Goal: Task Accomplishment & Management: Complete application form

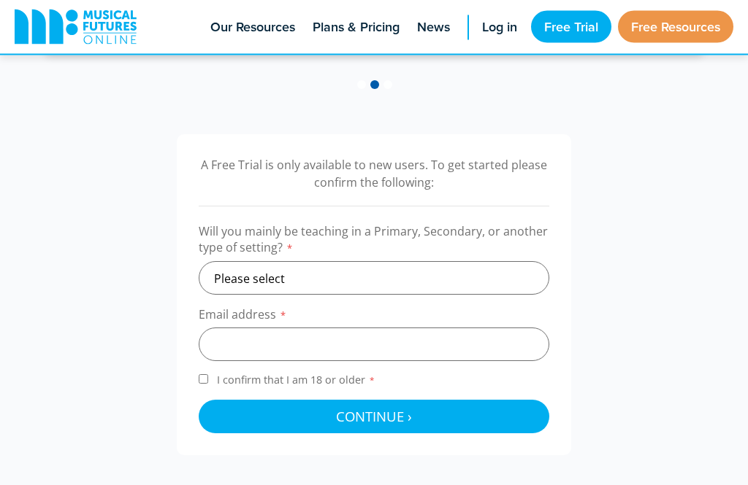
scroll to position [401, 0]
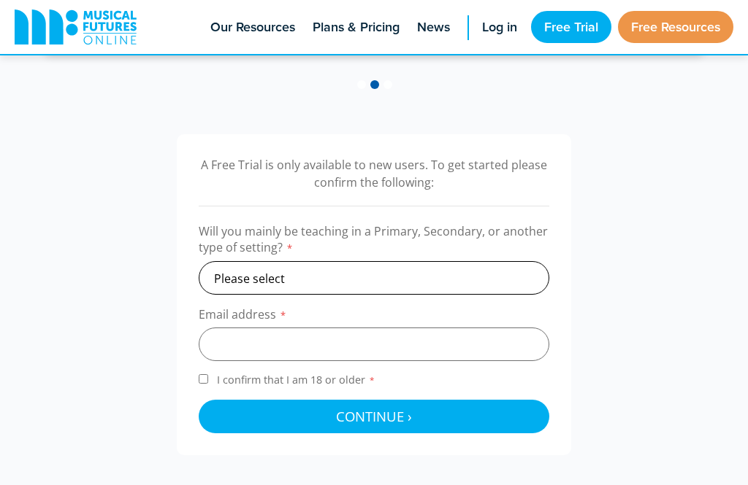
click at [322, 273] on select "Please select Primary Secondary Other" at bounding box center [374, 278] width 350 height 34
select select "primary"
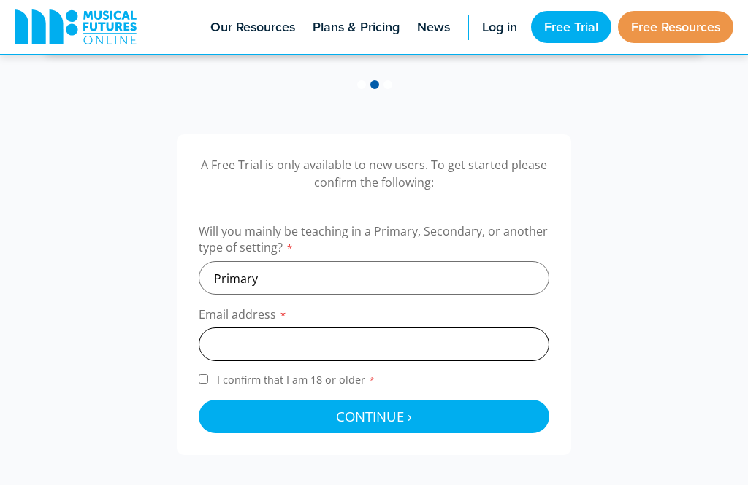
click at [246, 342] on input "email" at bounding box center [374, 345] width 350 height 34
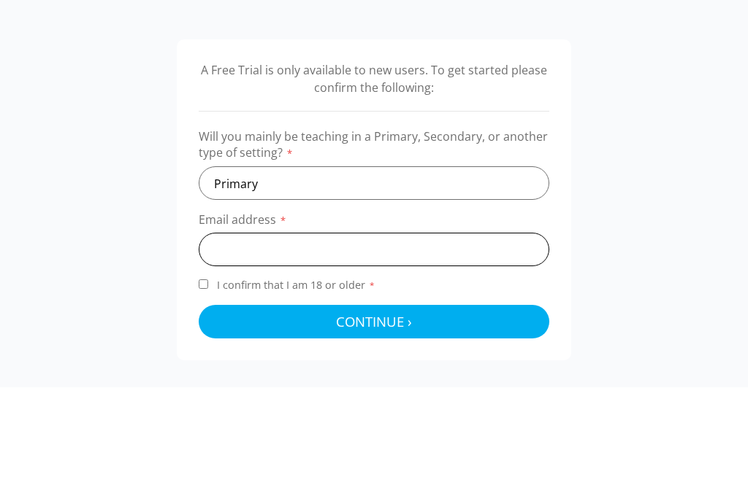
scroll to position [394, 0]
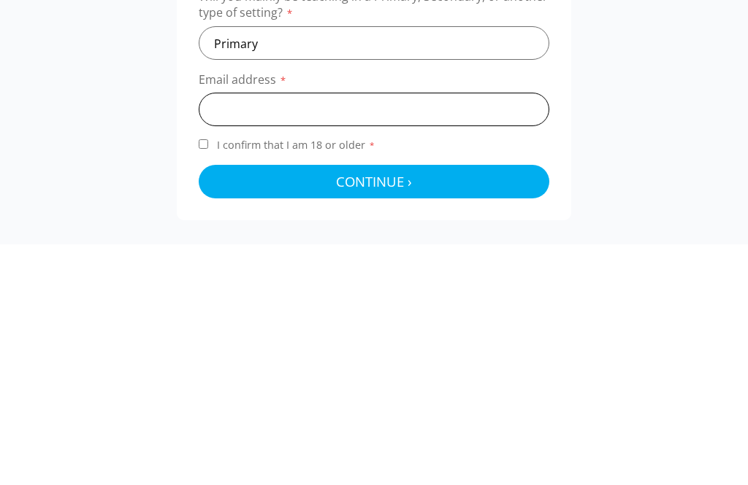
type input "[EMAIL_ADDRESS][DOMAIN_NAME]"
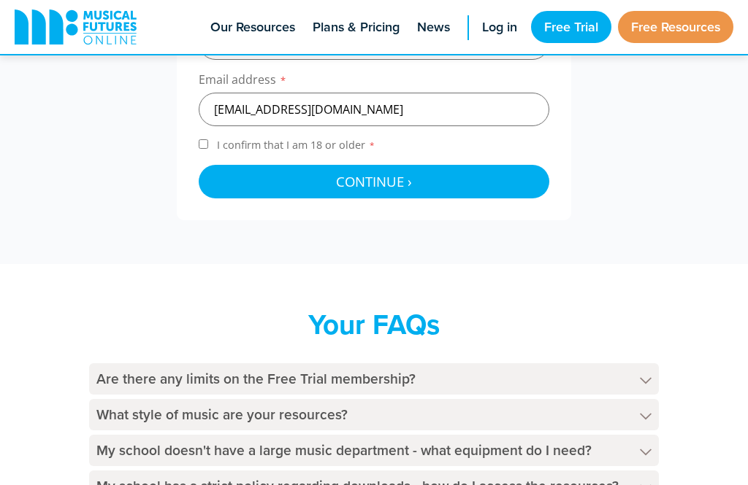
click at [213, 141] on label "I confirm that I am 18 or older *" at bounding box center [374, 148] width 350 height 20
click at [208, 141] on input "I confirm that I am 18 or older *" at bounding box center [203, 143] width 9 height 9
checkbox input "true"
click at [401, 182] on span "Continue ›" at bounding box center [374, 181] width 76 height 18
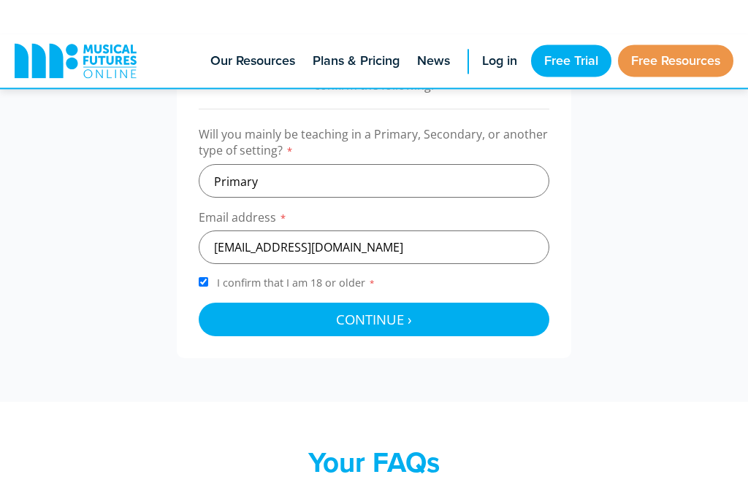
scroll to position [0, 0]
